Goal: Task Accomplishment & Management: Manage account settings

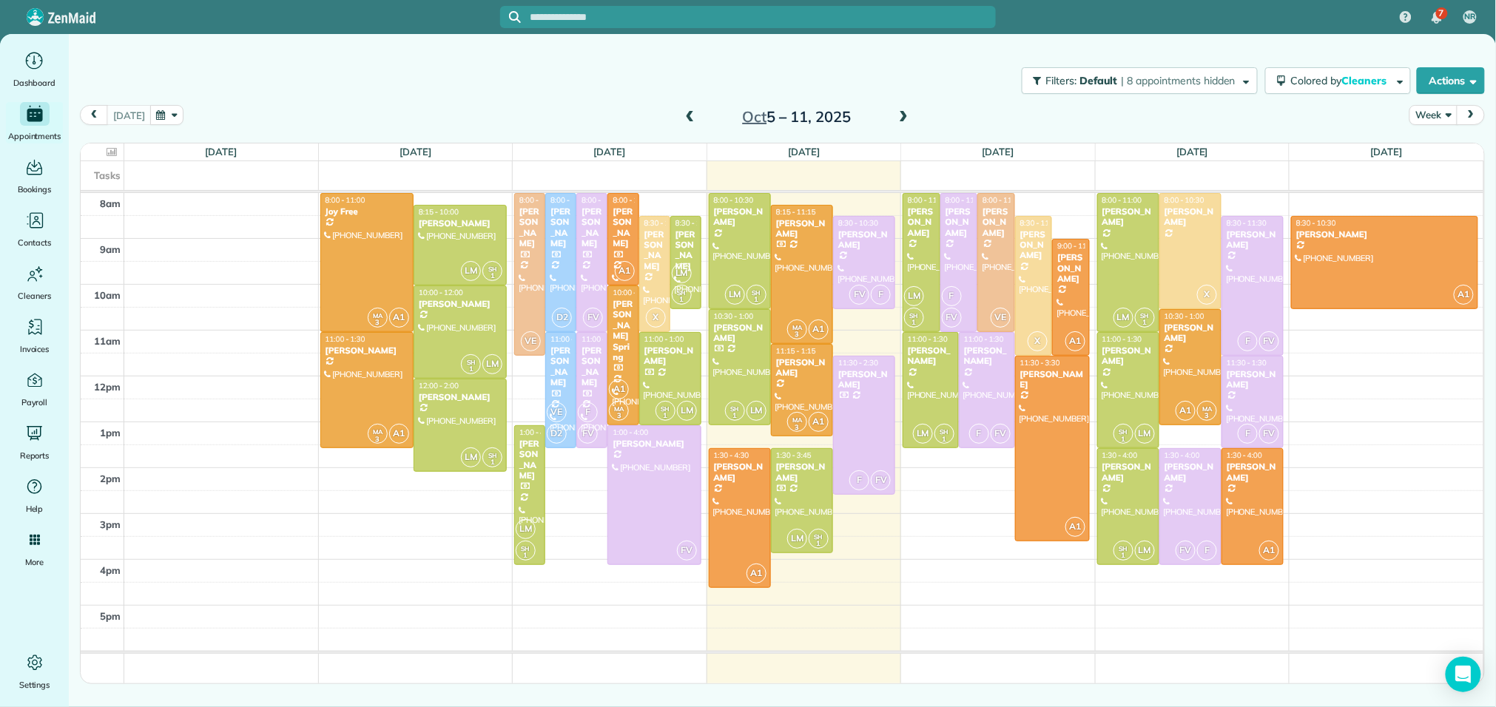
click at [895, 114] on span at bounding box center [903, 117] width 16 height 13
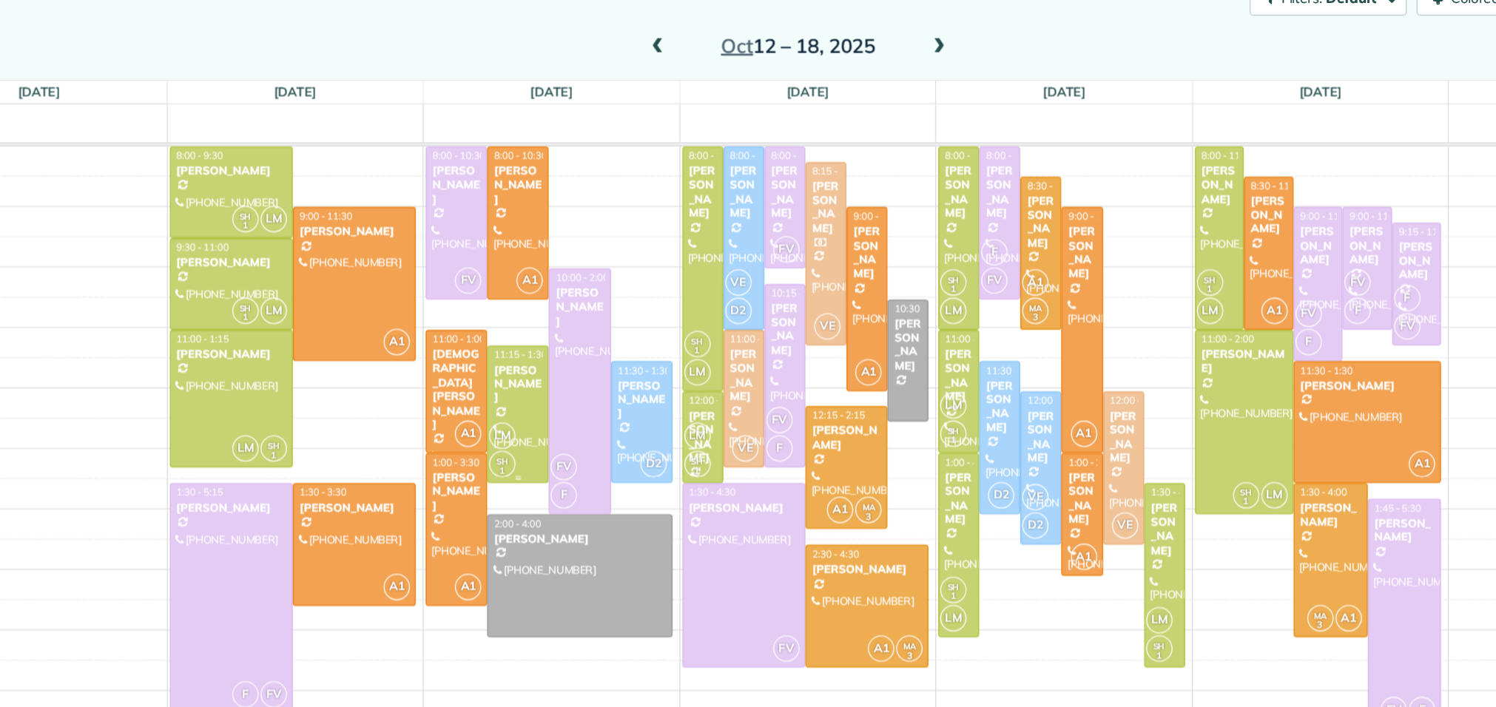
click at [592, 389] on div at bounding box center [584, 397] width 45 height 104
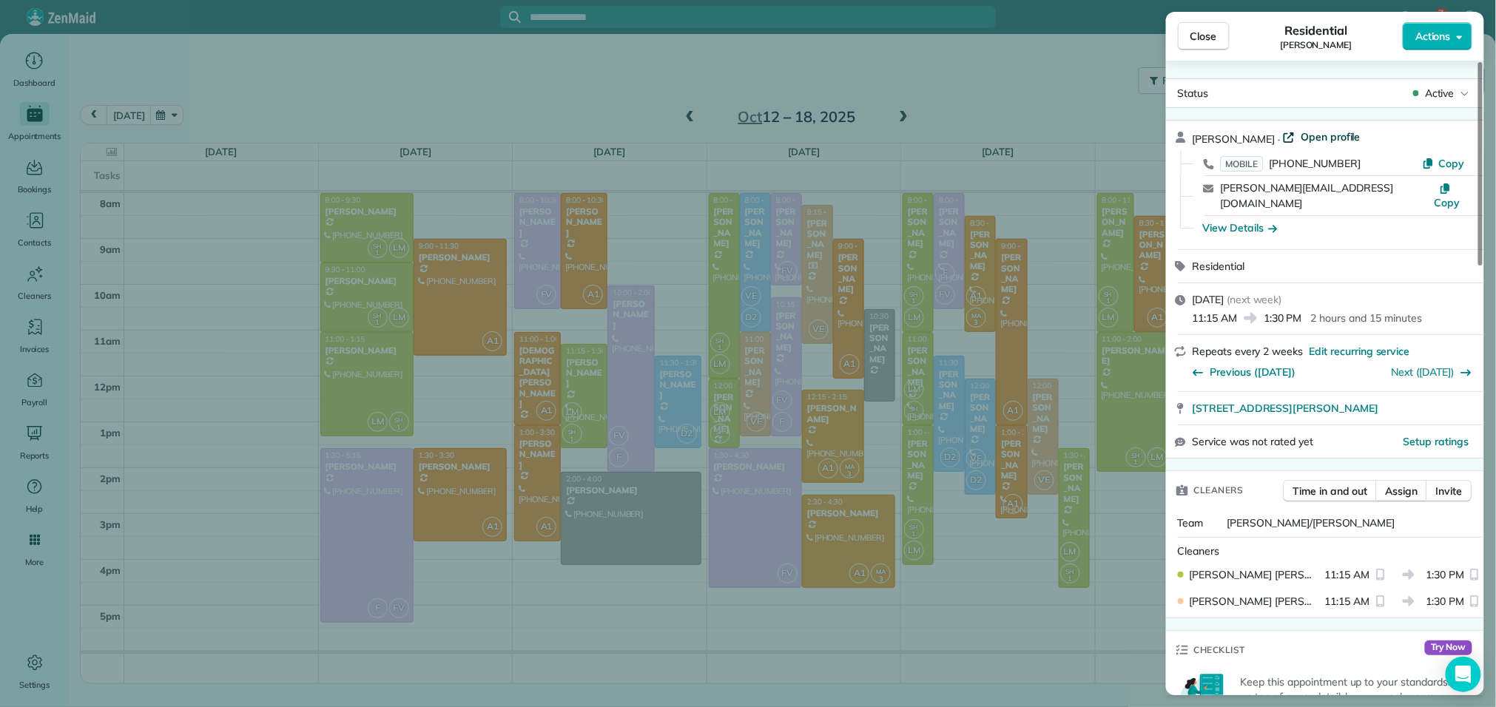
click at [1328, 137] on span "Open profile" at bounding box center [1331, 136] width 60 height 15
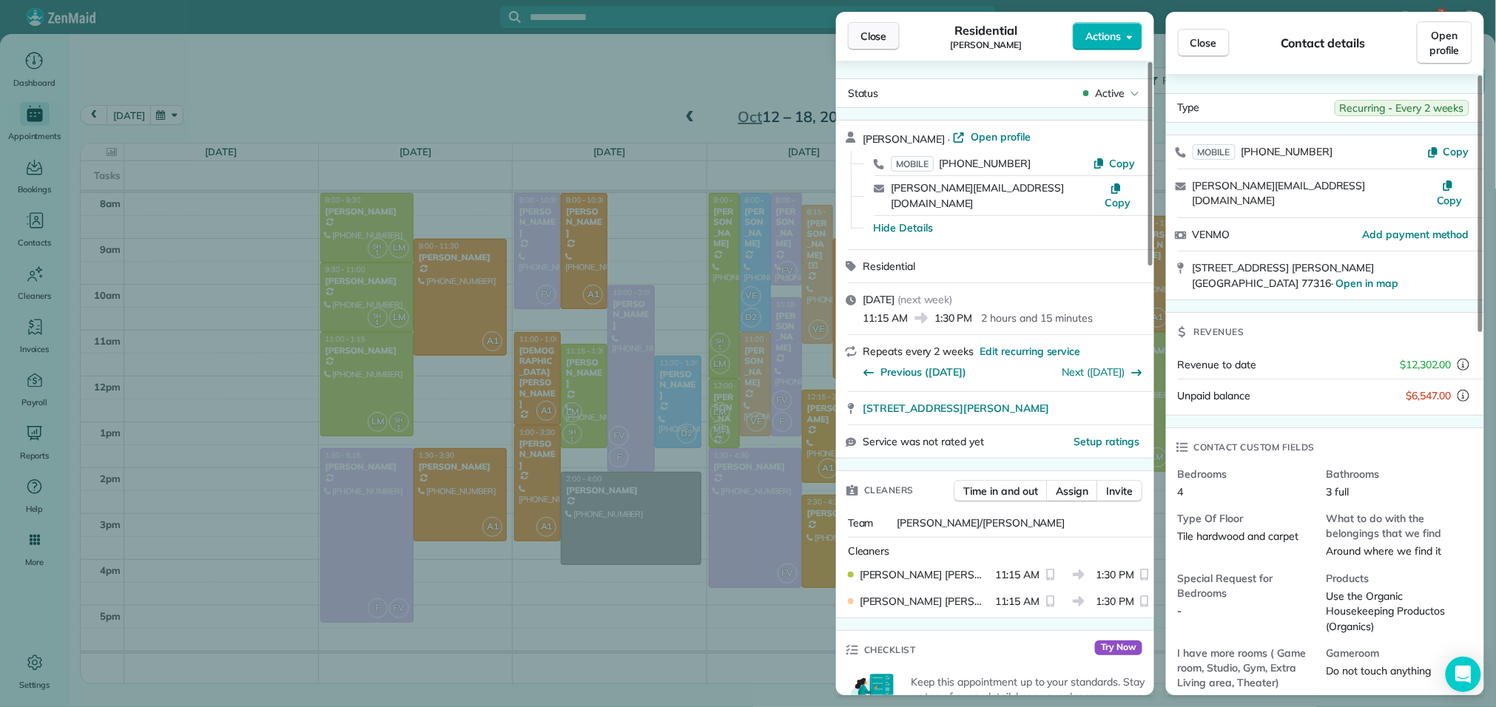
click at [884, 24] on button "Close" at bounding box center [874, 36] width 52 height 28
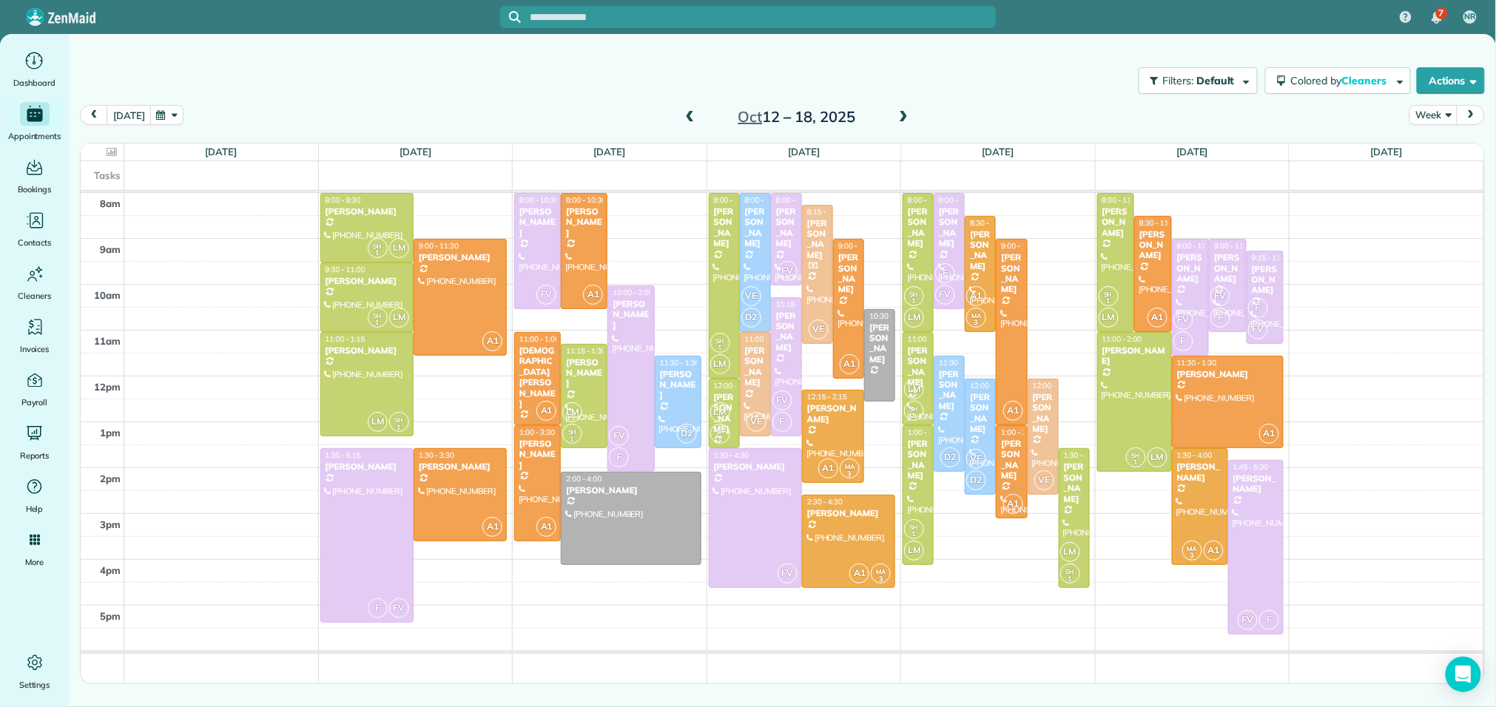
click at [899, 114] on span at bounding box center [903, 117] width 16 height 13
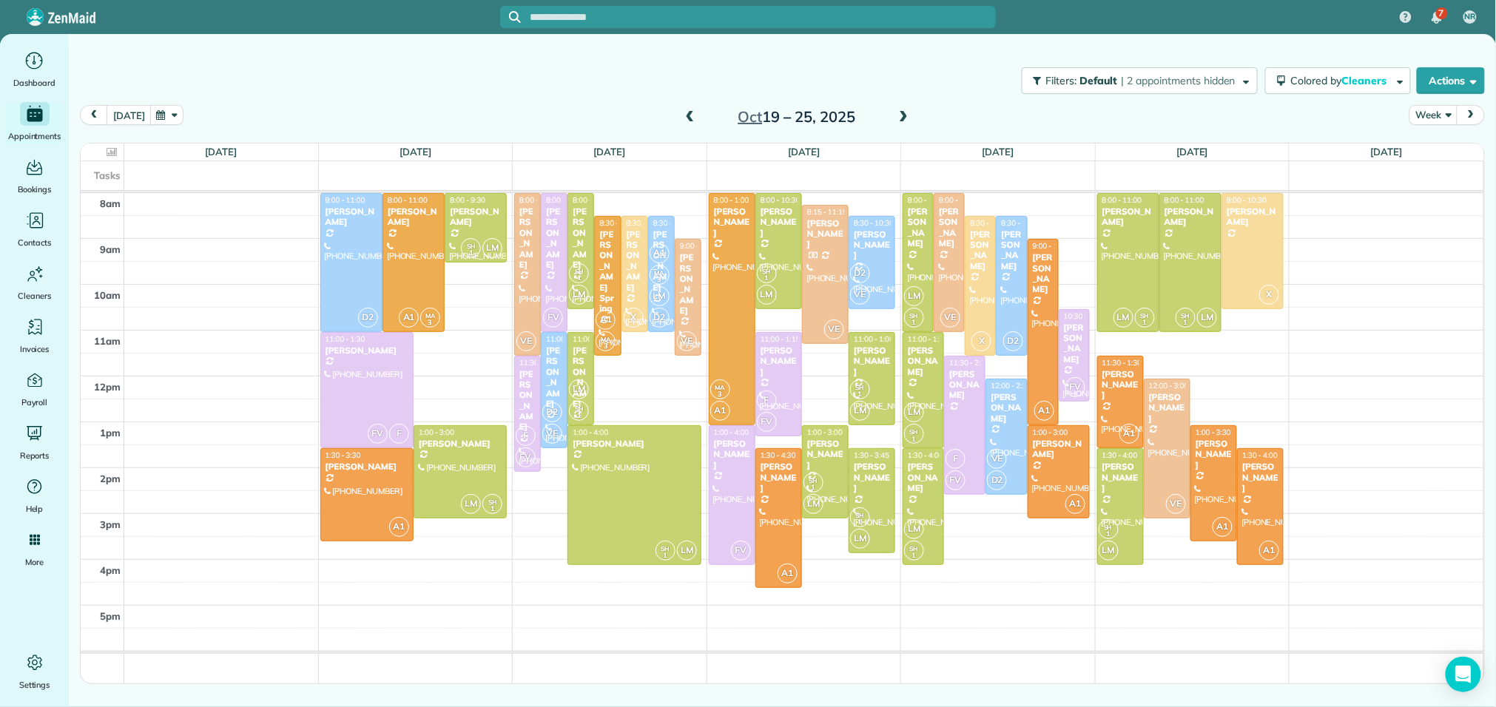
click at [687, 114] on span at bounding box center [690, 117] width 16 height 13
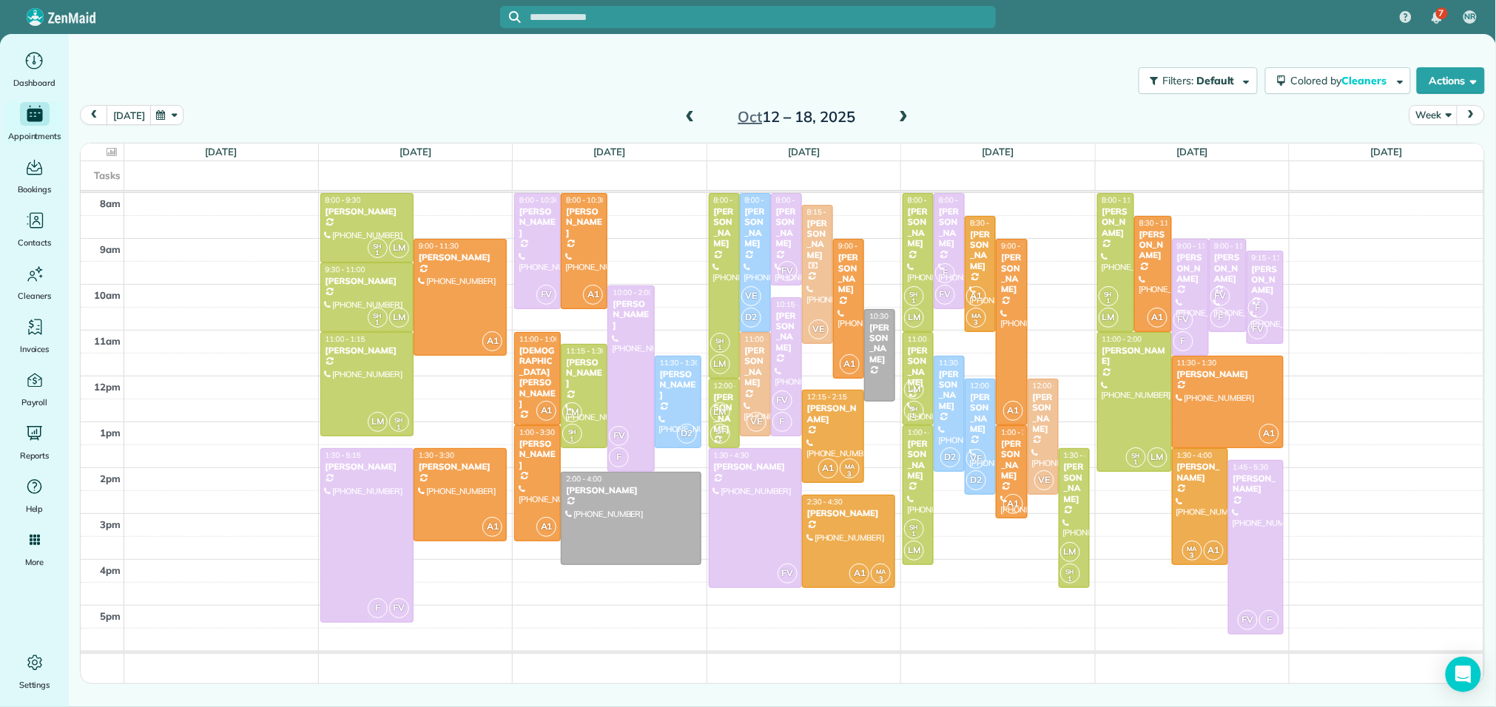
click at [904, 109] on span at bounding box center [903, 118] width 16 height 22
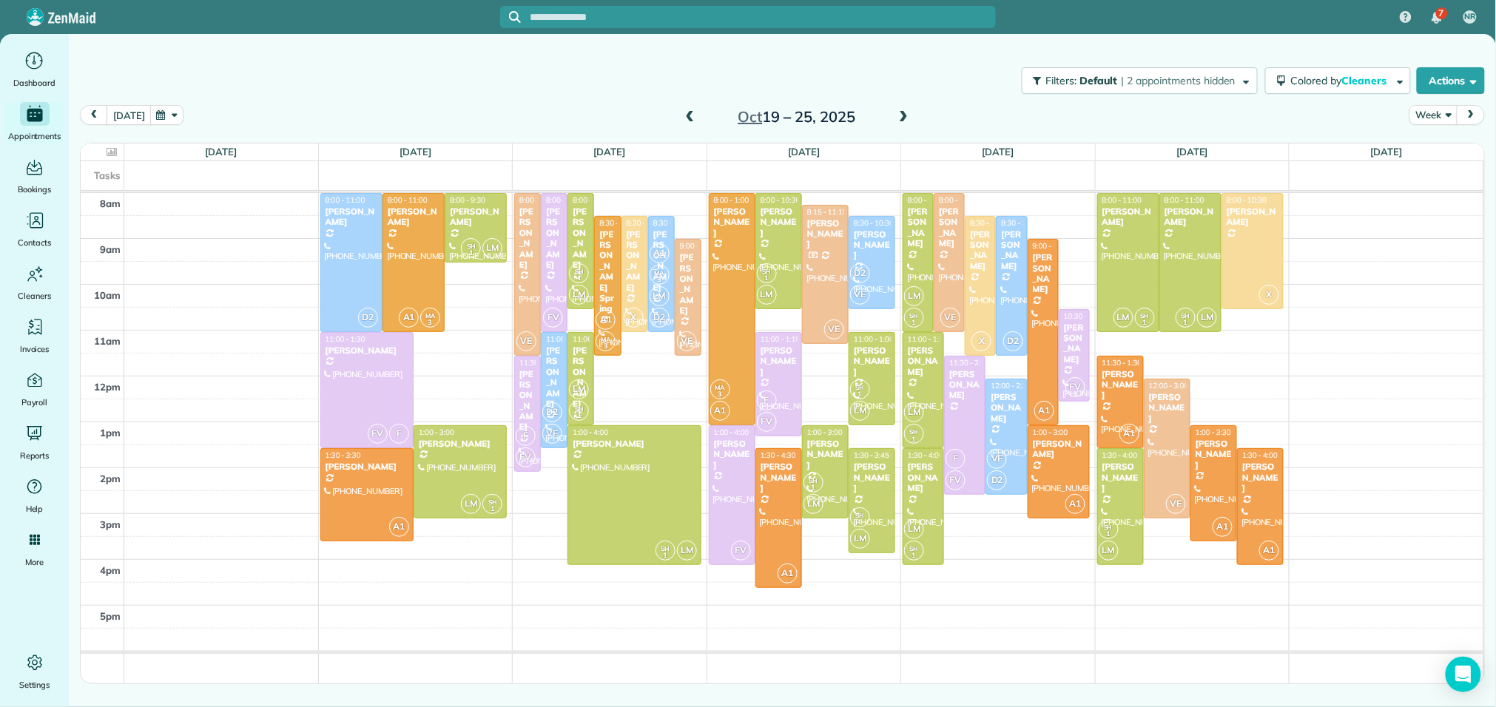
click at [687, 117] on span at bounding box center [690, 117] width 16 height 13
